Goal: Communication & Community: Ask a question

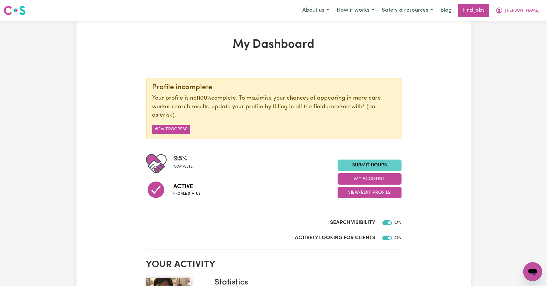
click at [374, 164] on link "Submit Hours" at bounding box center [369, 165] width 64 height 11
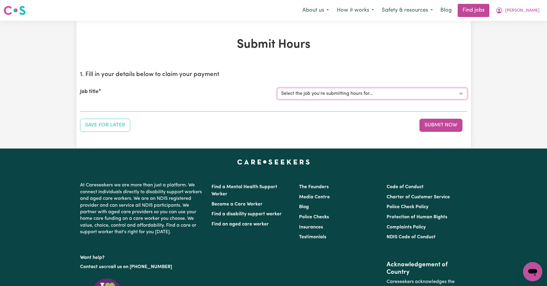
click at [460, 94] on select "Select the job you're submitting hours for... [Kishore Hands Of Care] Support W…" at bounding box center [372, 93] width 190 height 11
select select "14320"
click at [277, 88] on select "Select the job you're submitting hours for... [Kishore Hands Of Care] Support W…" at bounding box center [372, 93] width 190 height 11
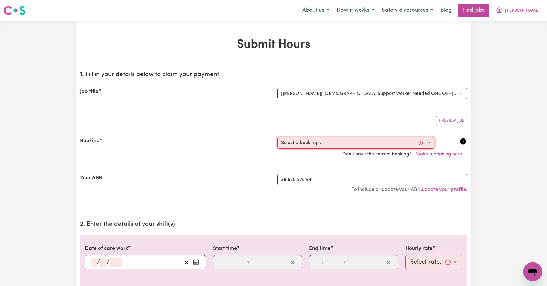
click at [428, 143] on select "Select a booking... [DATE] 08:00am to 09:30am (ONE-OFF) [DATE] 08:00am to 09:30…" at bounding box center [355, 142] width 157 height 11
click at [429, 142] on select "Select a booking... [DATE] 08:00am to 09:30am (ONE-OFF) [DATE] 08:00am to 09:30…" at bounding box center [355, 142] width 157 height 11
select select "354689"
click at [277, 137] on select "Select a booking... [DATE] 08:00am to 09:30am (ONE-OFF) [DATE] 08:00am to 09:30…" at bounding box center [355, 142] width 157 height 11
type input "[DATE]"
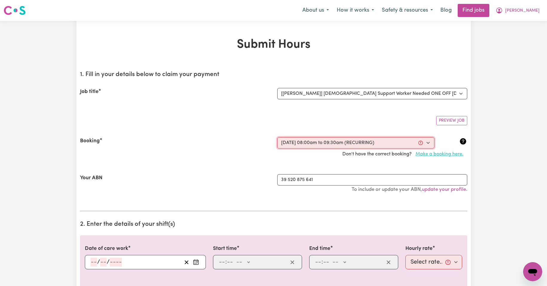
type input "3"
type input "10"
type input "2025"
type input "08:00"
type input "8"
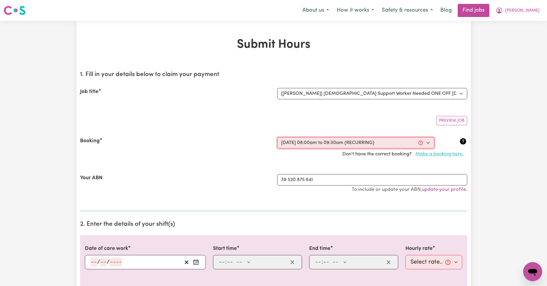
type input "0"
select select "am"
type input "09:30"
type input "9"
type input "30"
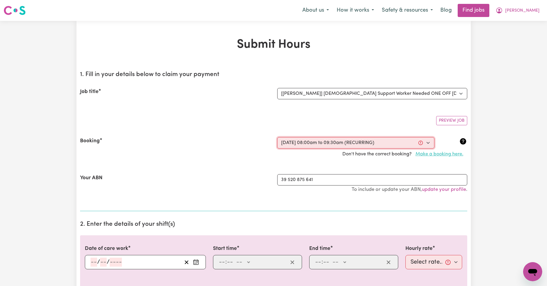
select select "am"
select select "50-Weekday"
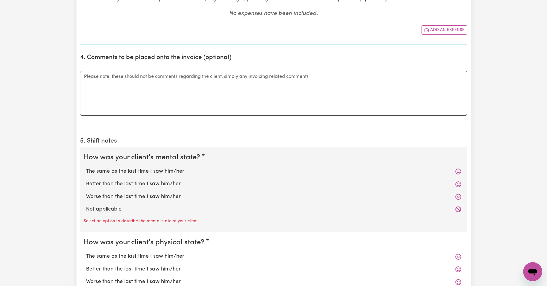
scroll to position [328, 0]
click at [132, 171] on label "The same as the last time I saw him/her" at bounding box center [273, 171] width 375 height 8
click at [86, 167] on input "The same as the last time I saw him/her" at bounding box center [86, 167] width 0 height 0
radio input "true"
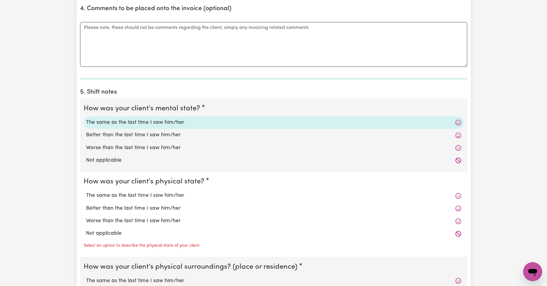
scroll to position [378, 0]
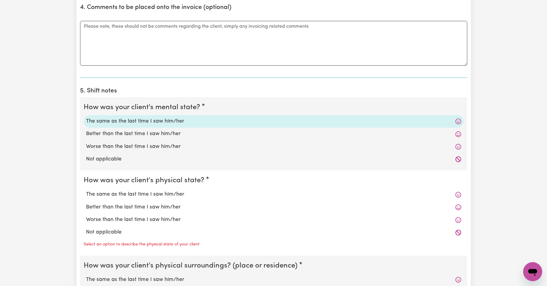
click at [149, 195] on label "The same as the last time I saw him/her" at bounding box center [273, 195] width 375 height 8
click at [86, 191] on input "The same as the last time I saw him/her" at bounding box center [86, 190] width 0 height 0
radio input "true"
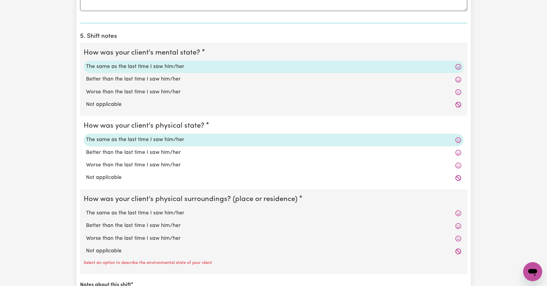
scroll to position [438, 0]
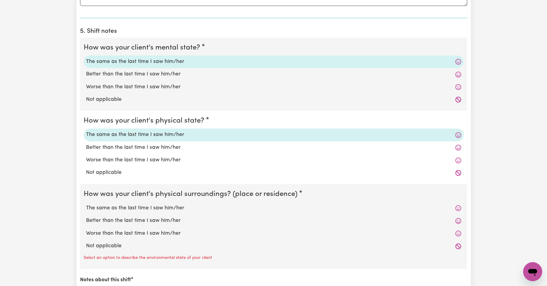
click at [153, 209] on label "The same as the last time I saw him/her" at bounding box center [273, 209] width 375 height 8
click at [86, 205] on input "The same as the last time I saw him/her" at bounding box center [86, 204] width 0 height 0
radio input "true"
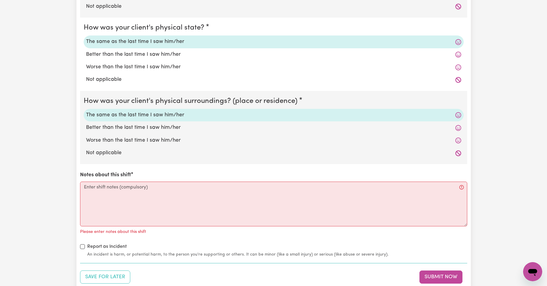
scroll to position [537, 0]
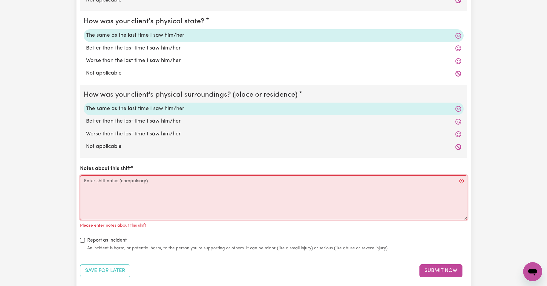
click at [104, 182] on textarea "Notes about this shift" at bounding box center [273, 198] width 387 height 45
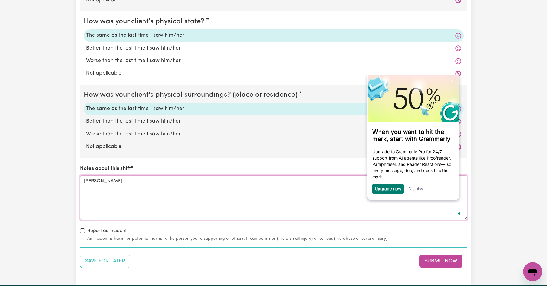
scroll to position [0, 0]
type textarea "[PERSON_NAME] needs me to come [DATE]."
click at [437, 262] on button "Submit Now" at bounding box center [440, 261] width 43 height 13
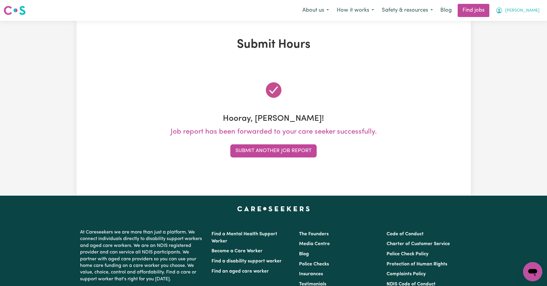
click at [530, 10] on span "[PERSON_NAME]" at bounding box center [522, 10] width 34 height 7
click at [515, 24] on link "My Account" at bounding box center [519, 23] width 47 height 11
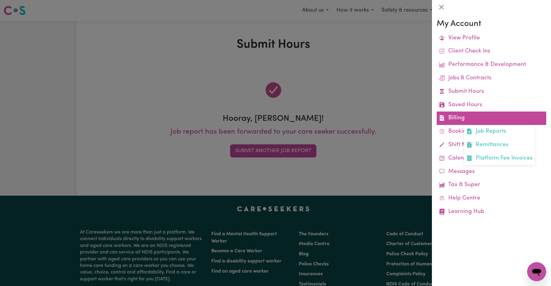
click at [454, 119] on link "Billing Job Reports Remittances Platform Fee Invoices" at bounding box center [492, 118] width 110 height 13
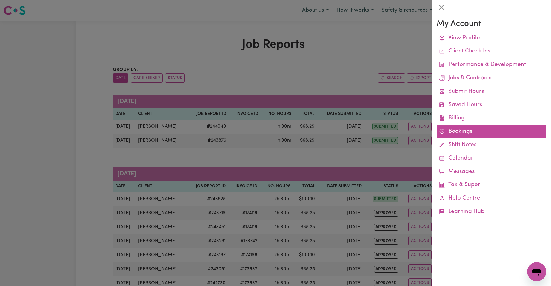
click at [455, 130] on link "Bookings" at bounding box center [492, 131] width 110 height 13
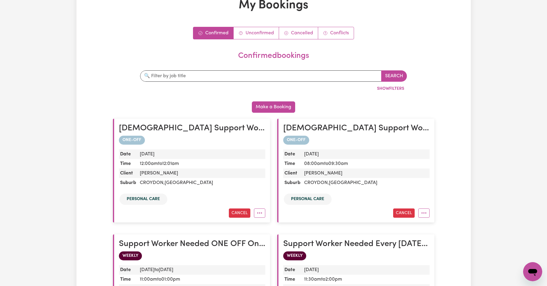
scroll to position [40, 0]
click at [258, 213] on icon "More options" at bounding box center [259, 213] width 6 height 6
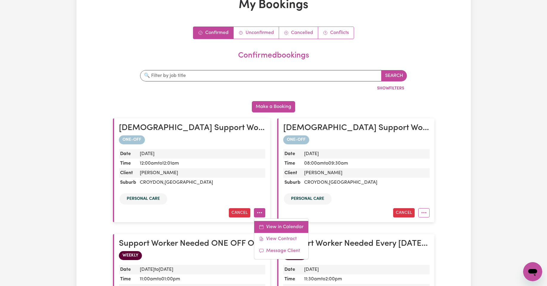
click at [274, 228] on link "View in Calendar" at bounding box center [281, 227] width 54 height 12
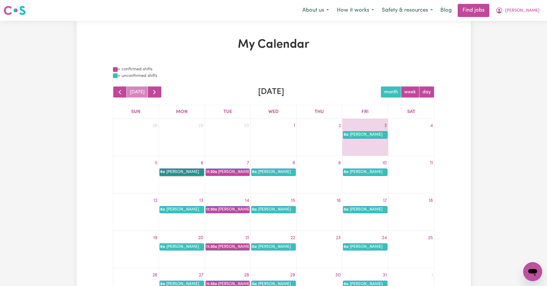
click at [185, 174] on link "8a [PERSON_NAME]" at bounding box center [181, 172] width 44 height 7
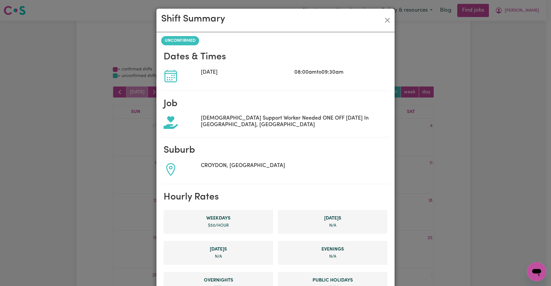
click at [169, 79] on icon at bounding box center [171, 76] width 14 height 14
click at [385, 21] on button "Close" at bounding box center [388, 21] width 10 height 10
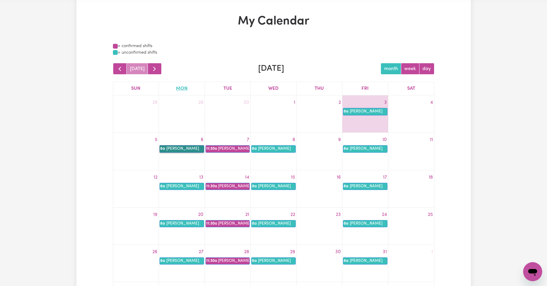
scroll to position [40, 0]
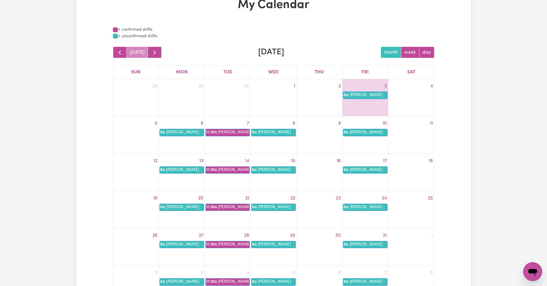
click at [528, 270] on icon "Open messaging window" at bounding box center [532, 272] width 11 height 11
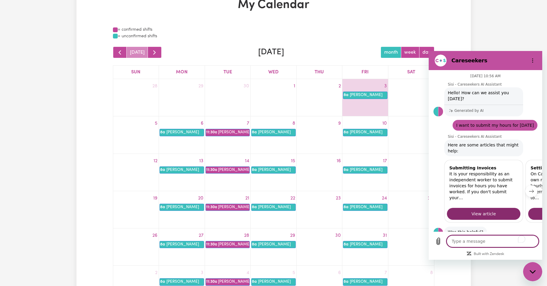
scroll to position [138, 0]
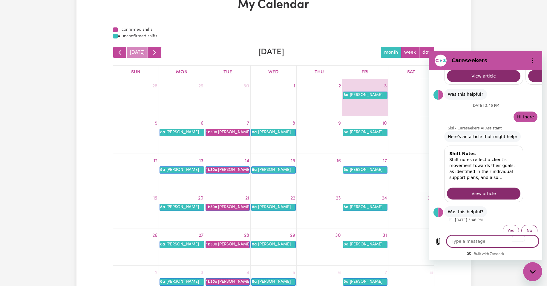
click at [465, 244] on textarea "To enrich screen reader interactions, please activate Accessibility in Grammarl…" at bounding box center [492, 242] width 92 height 12
type textarea "I"
type textarea "x"
type textarea "I"
type textarea "x"
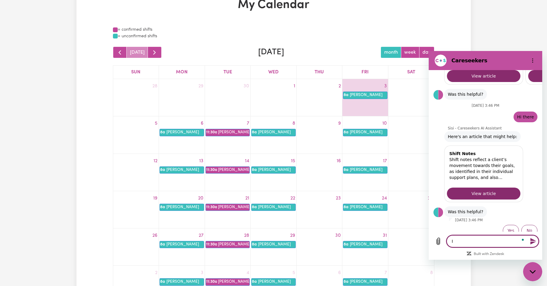
type textarea "I h"
type textarea "x"
type textarea "I ha"
type textarea "x"
type textarea "I hav"
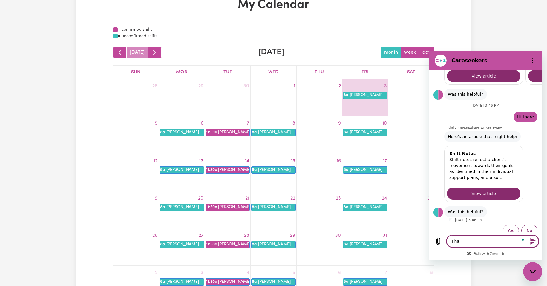
type textarea "x"
type textarea "I have"
type textarea "x"
type textarea "I have"
type textarea "x"
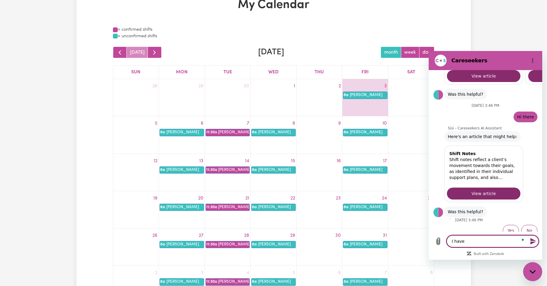
type textarea "I have t"
type textarea "x"
type textarea "I have to"
type textarea "x"
type textarea "I have to"
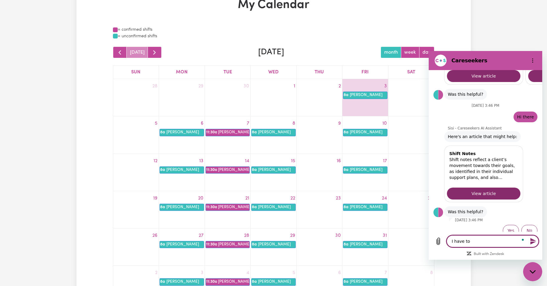
type textarea "x"
type textarea "I have to w"
type textarea "x"
type textarea "I have to wo"
type textarea "x"
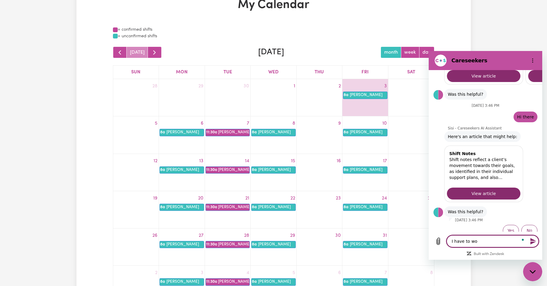
type textarea "I have to wor"
type textarea "x"
type textarea "I have to wo"
type textarea "x"
type textarea "I have to w"
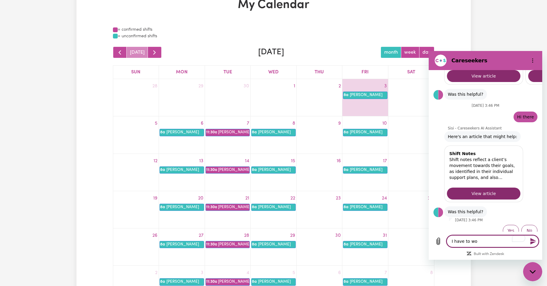
type textarea "x"
type textarea "I have to"
type textarea "x"
type textarea "I have to"
type textarea "x"
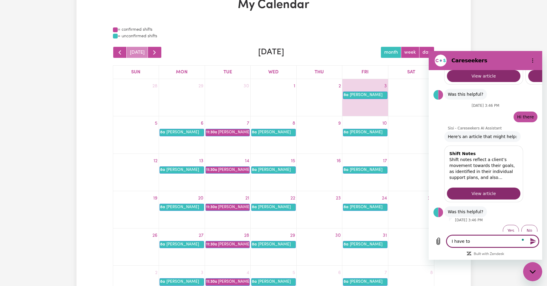
type textarea "I have t"
type textarea "x"
type textarea "I have"
type textarea "x"
type textarea "I have"
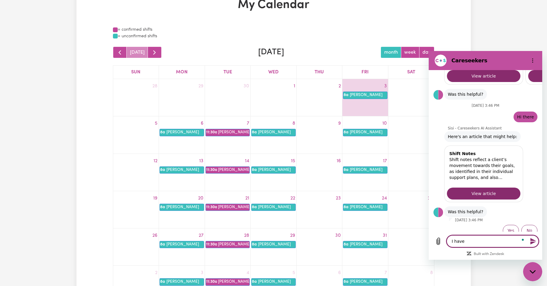
type textarea "x"
type textarea "I hav"
type textarea "x"
type textarea "I ha"
type textarea "x"
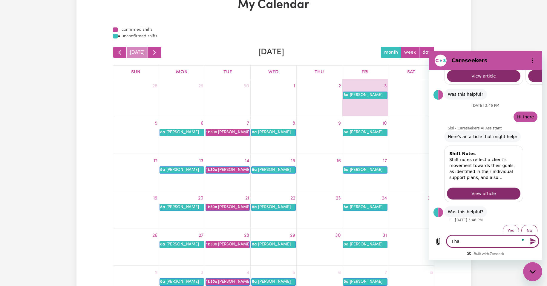
type textarea "I h"
type textarea "x"
type textarea "I"
type textarea "x"
type textarea "I c"
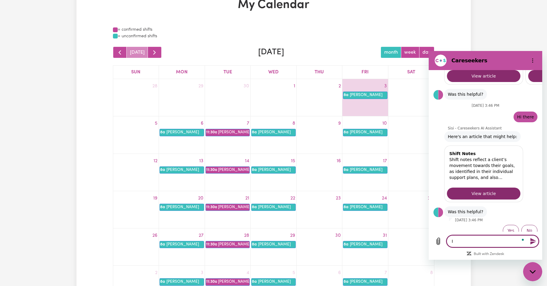
type textarea "x"
type textarea "I ca"
type textarea "x"
type textarea "I can"
type textarea "x"
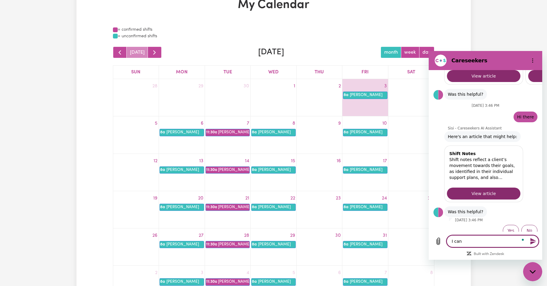
type textarea "I can"
type textarea "x"
type textarea "I can w"
type textarea "x"
type textarea "I can wo"
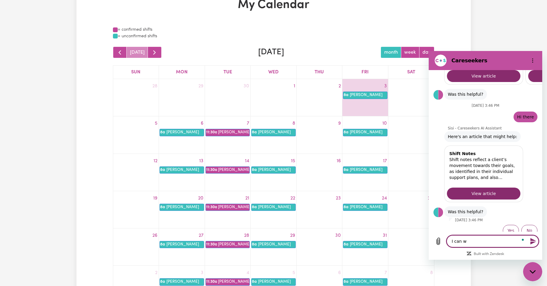
type textarea "x"
type textarea "I can wor"
type textarea "x"
type textarea "I can work"
type textarea "x"
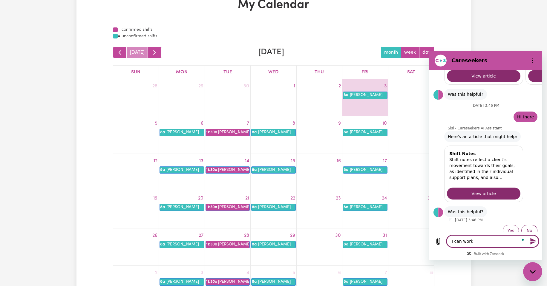
type textarea "I can work"
type textarea "x"
type textarea "I can work f"
type textarea "x"
type textarea "I can work fo"
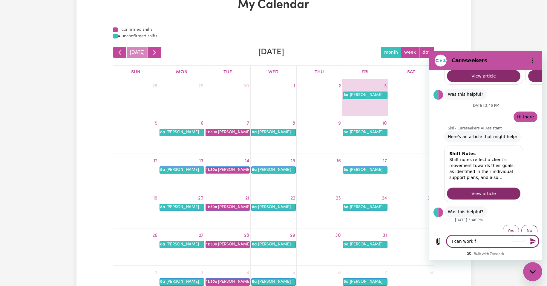
type textarea "x"
type textarea "I can work for"
type textarea "x"
type textarea "I can work for"
type textarea "x"
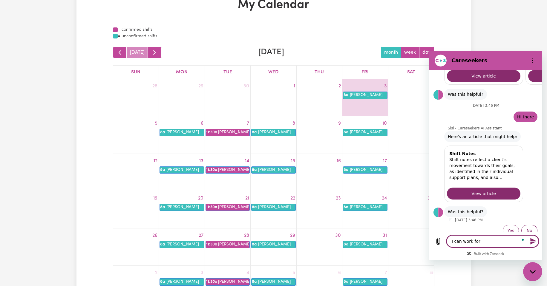
type textarea "I can work for m"
type textarea "x"
type textarea "I can work for my"
type textarea "x"
type textarea "I can work for my"
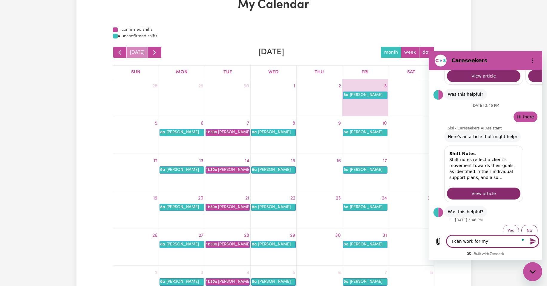
type textarea "x"
type textarea "I can work for my c"
type textarea "x"
type textarea "I can work for my cl"
type textarea "x"
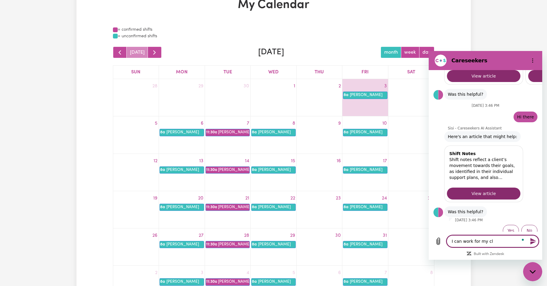
type textarea "I can work for my cli"
type textarea "x"
type textarea "I can work for my cl"
type textarea "x"
type textarea "I can work for my c"
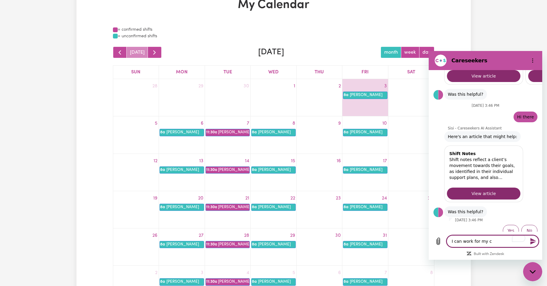
type textarea "x"
type textarea "I can work for my"
type textarea "x"
type textarea "I can work for my"
type textarea "x"
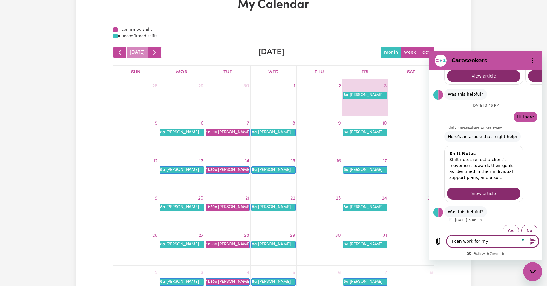
type textarea "I can work for m"
type textarea "x"
type textarea "I can work for"
type textarea "x"
type textarea "I can work for"
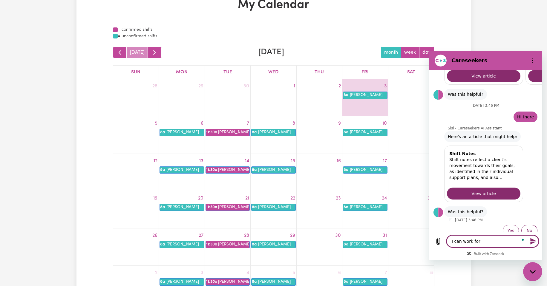
type textarea "x"
type textarea "I can work fo"
type textarea "x"
type textarea "I can work f"
type textarea "x"
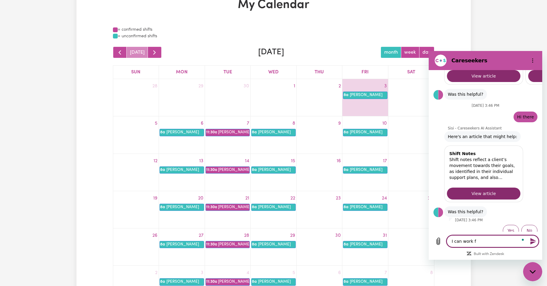
type textarea "I can work"
type textarea "x"
type textarea "I can work"
type textarea "x"
type textarea "I can wor"
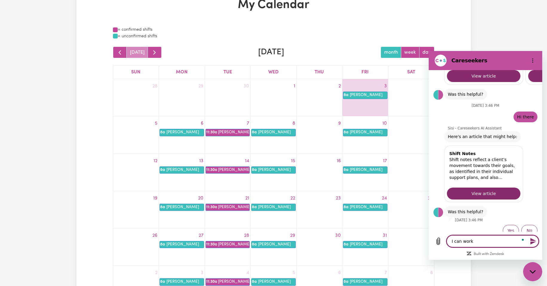
type textarea "x"
type textarea "I can wo"
type textarea "x"
type textarea "I can w"
type textarea "x"
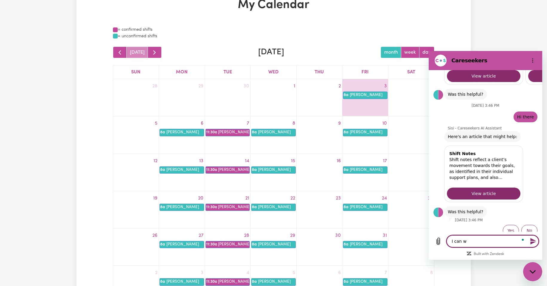
type textarea "I can"
type textarea "x"
type textarea "I can"
type textarea "x"
type textarea "I ca"
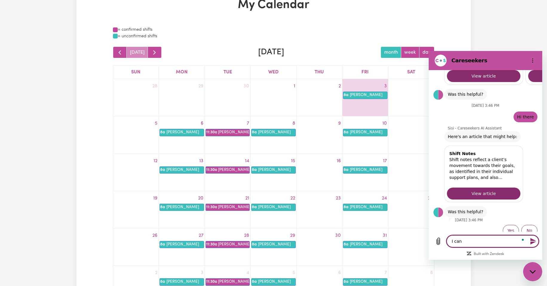
type textarea "x"
type textarea "I c"
type textarea "x"
type textarea "I"
type textarea "x"
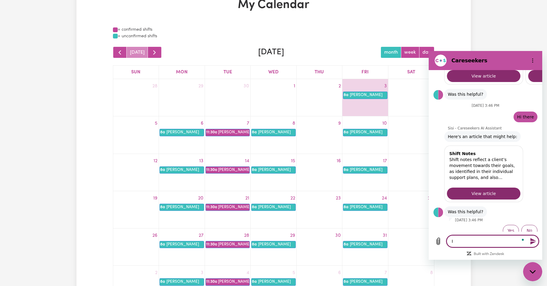
type textarea "I"
type textarea "x"
type textarea "C"
type textarea "x"
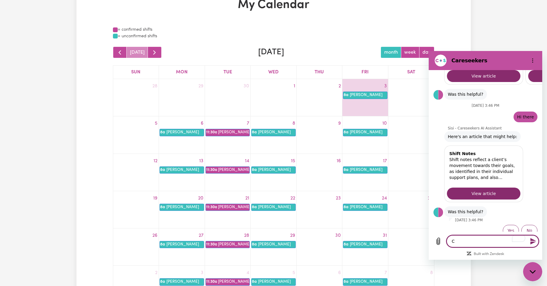
type textarea "Ca"
type textarea "x"
type textarea "Can"
type textarea "x"
type textarea "Can"
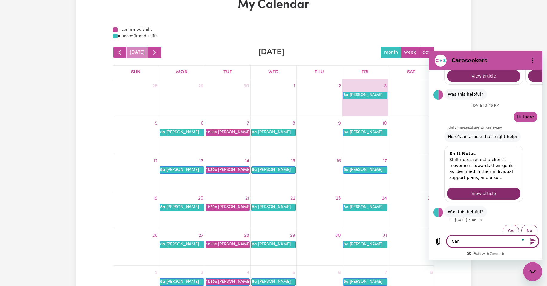
type textarea "x"
type textarea "Can I"
type textarea "x"
type textarea "Can I"
type textarea "x"
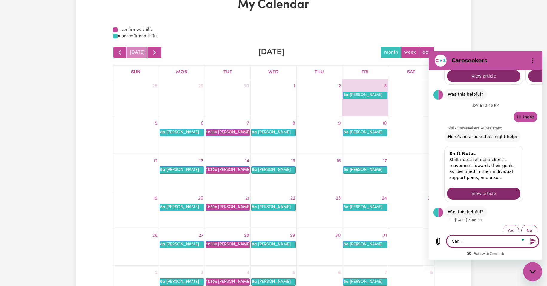
type textarea "Can I w"
type textarea "x"
type textarea "Can I wo"
type textarea "x"
type textarea "Can I wor"
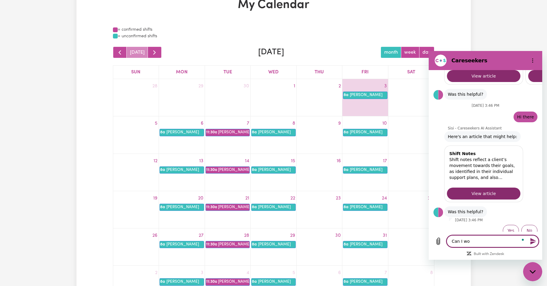
type textarea "x"
type textarea "Can I work"
type textarea "x"
type textarea "Can I work"
type textarea "x"
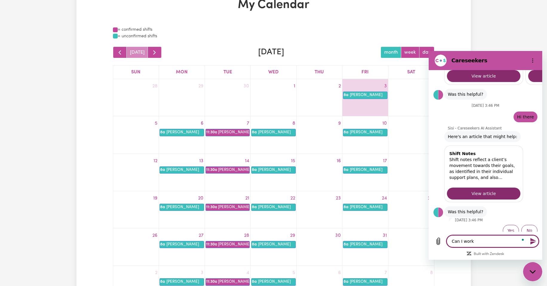
type textarea "Can I work f"
type textarea "x"
type textarea "Can I work fo"
type textarea "x"
type textarea "Can I work for"
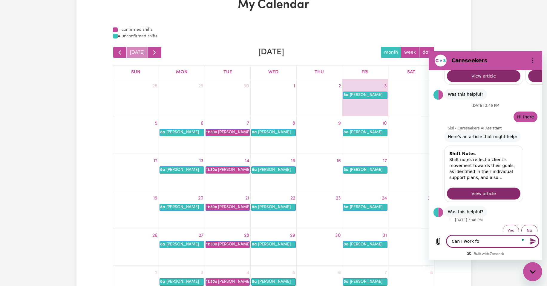
type textarea "x"
type textarea "Can I work for"
type textarea "x"
type textarea "Can I work for m"
type textarea "x"
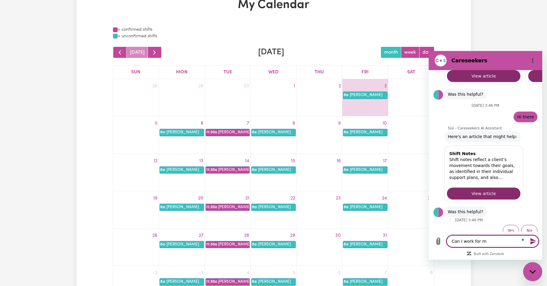
type textarea "Can I work for my"
type textarea "x"
type textarea "Can I work for my"
type textarea "x"
type textarea "Can I work for my c"
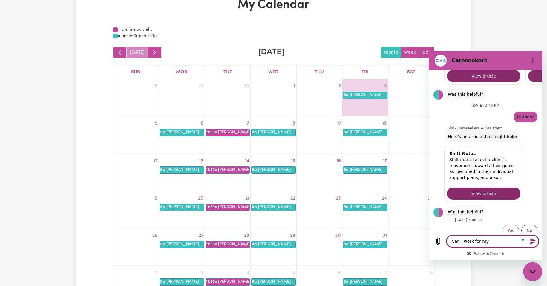
type textarea "x"
type textarea "Can I work for my cl"
type textarea "x"
type textarea "Can I work for my cli"
type textarea "x"
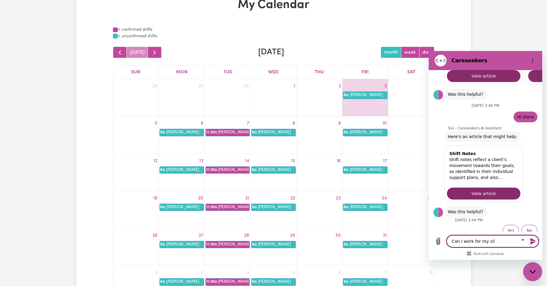
type textarea "Can I work for my clie"
type textarea "x"
type textarea "Can I work for my clien"
type textarea "x"
type textarea "Can I work for my client"
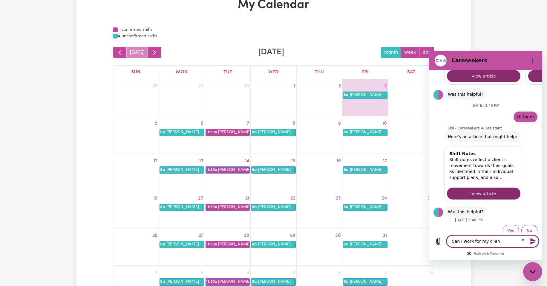
type textarea "x"
type textarea "Can I work for my client"
type textarea "x"
type textarea "Can I work for my client f"
type textarea "x"
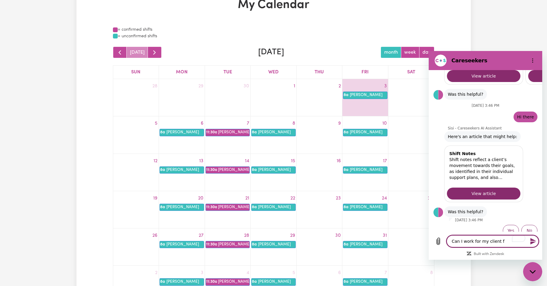
type textarea "Can I work for my client"
click at [459, 243] on textarea "Can I work for my client [DATE], that is public holiday?" at bounding box center [492, 238] width 92 height 17
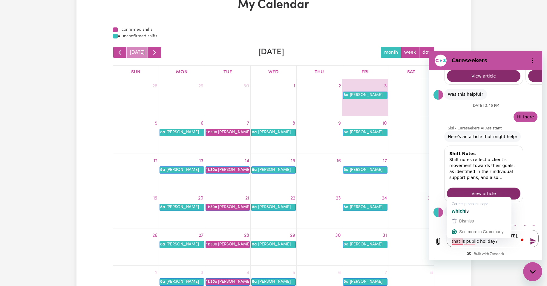
drag, startPoint x: 460, startPoint y: 243, endPoint x: 435, endPoint y: 257, distance: 28.4
click at [435, 257] on div "Type a message Can I work for my client [DATE], that is public holiday? x" at bounding box center [484, 243] width 113 height 33
click at [468, 242] on textarea "Can I work for my client [DATE], that is public holiday?" at bounding box center [492, 238] width 92 height 17
click at [531, 242] on icon "Send message" at bounding box center [533, 241] width 6 height 7
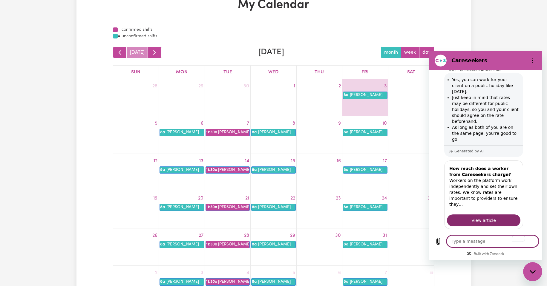
scroll to position [335, 0]
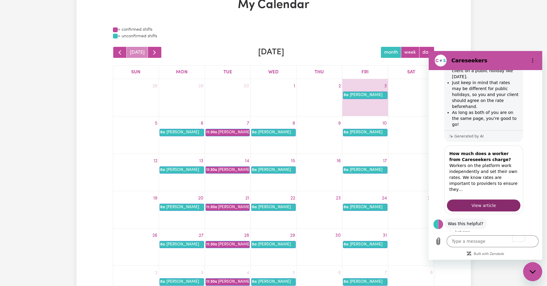
click at [505, 237] on button "Yes" at bounding box center [510, 242] width 16 height 11
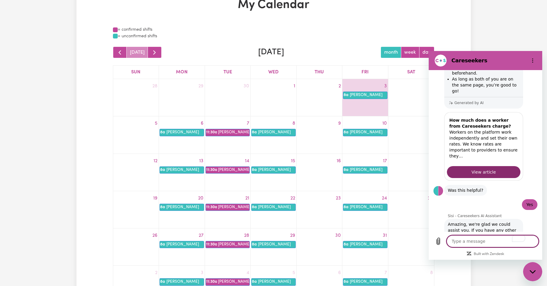
scroll to position [353, 0]
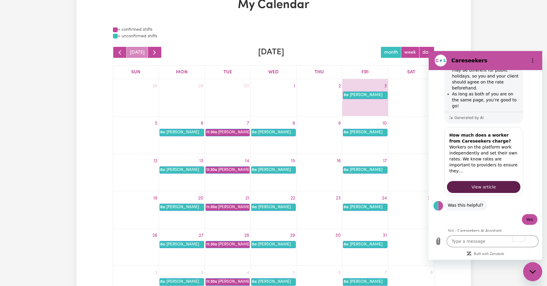
click at [485, 184] on span "View article" at bounding box center [483, 187] width 24 height 7
click at [185, 132] on link "8a [PERSON_NAME]" at bounding box center [181, 132] width 44 height 7
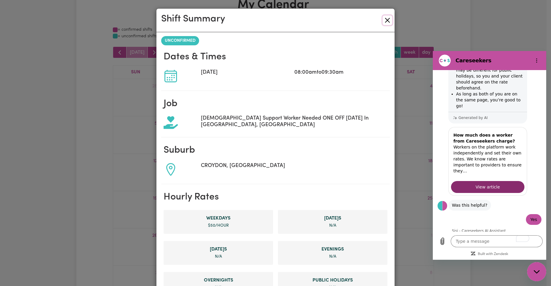
click at [384, 21] on button "Close" at bounding box center [388, 21] width 10 height 10
